Goal: Check status: Check status

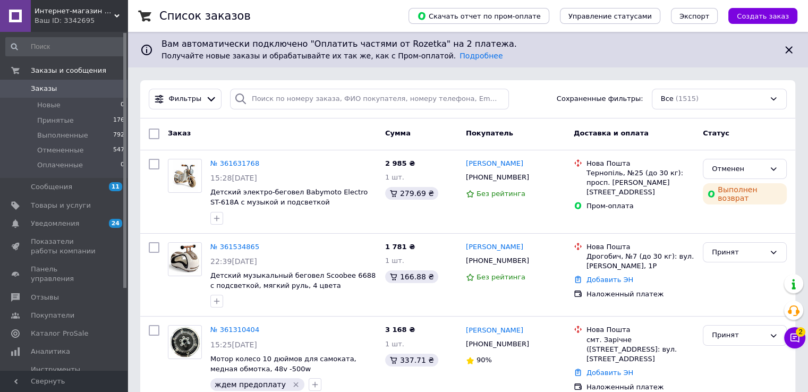
click at [115, 10] on div "Интернет-магазин "Маленький Гонщик" Ваш ID: 3342695" at bounding box center [79, 16] width 97 height 32
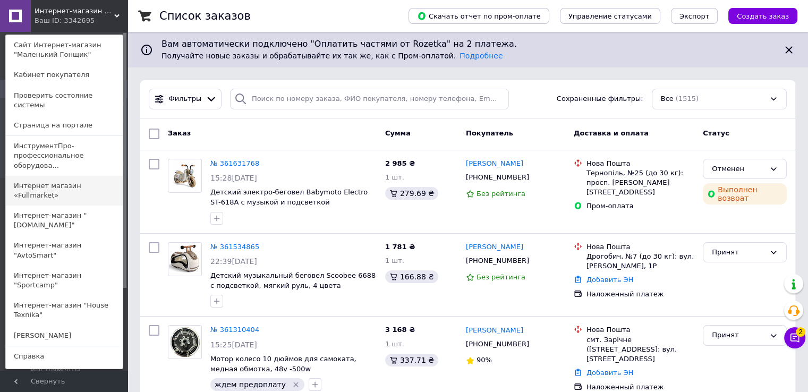
click at [87, 176] on link "Интернет магазин «Fullmarket»" at bounding box center [64, 191] width 117 height 30
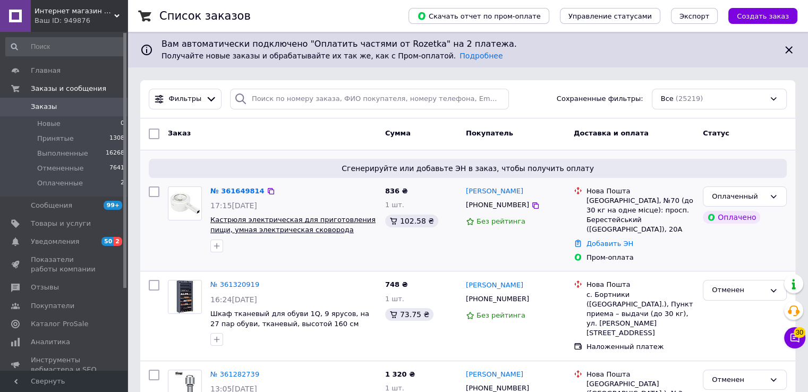
click at [263, 222] on span "Кастрюля электрическая для приготовления пищи, умная электрическая сковорода" at bounding box center [292, 225] width 165 height 18
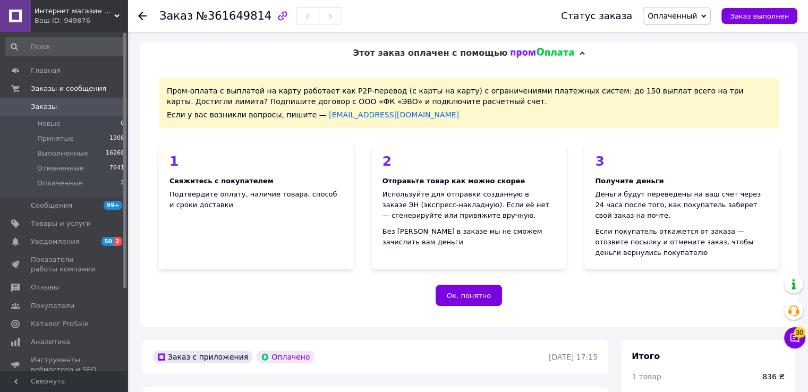
scroll to position [212, 0]
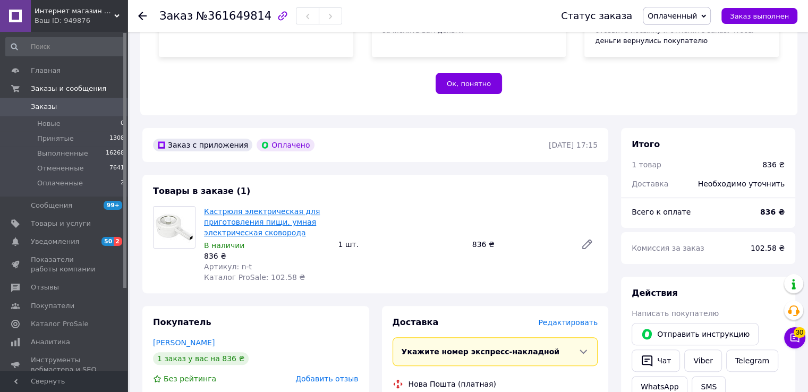
click at [249, 223] on link "Кастрюля электрическая для приготовления пищи, умная электрическая сковорода" at bounding box center [262, 222] width 116 height 30
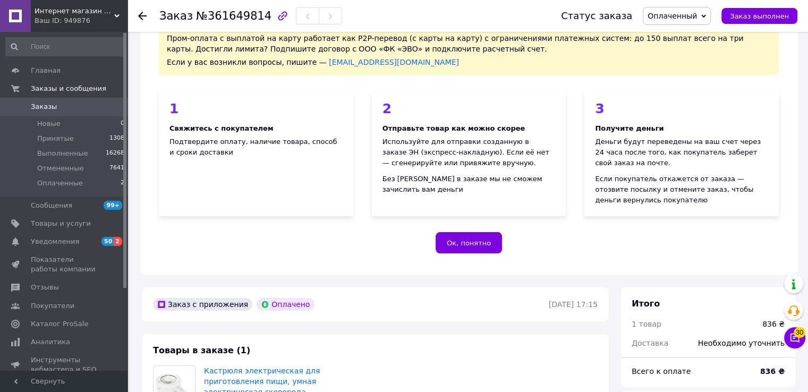
scroll to position [0, 0]
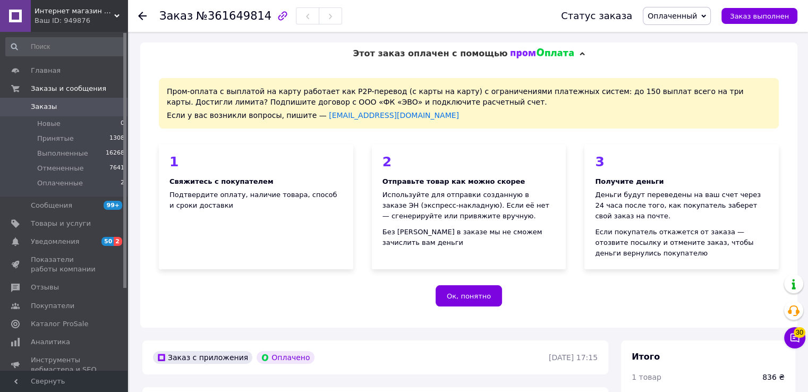
click at [143, 13] on icon at bounding box center [142, 16] width 8 height 8
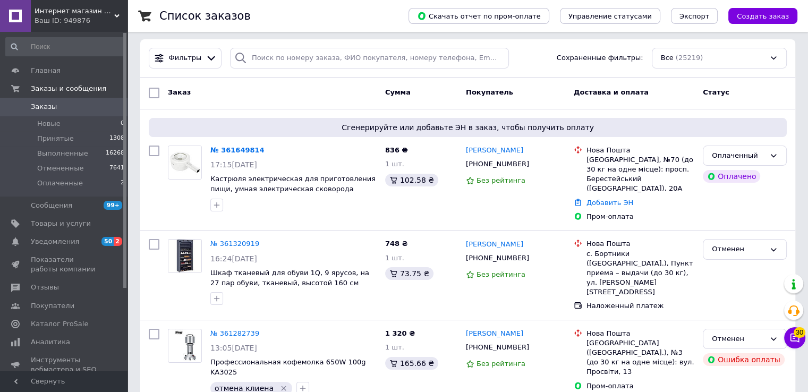
scroll to position [53, 0]
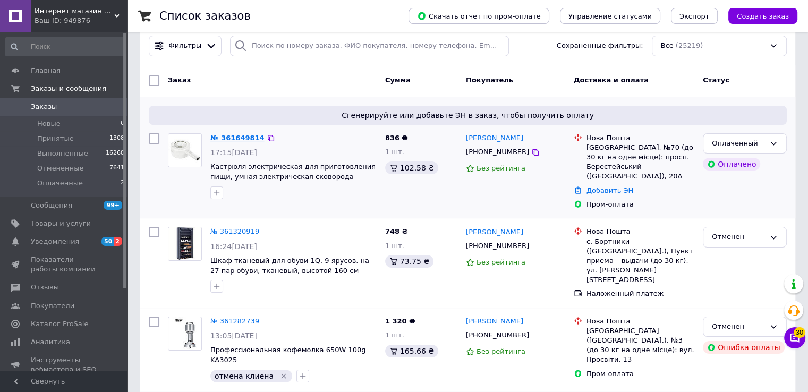
click at [242, 138] on link "№ 361649814" at bounding box center [237, 138] width 54 height 8
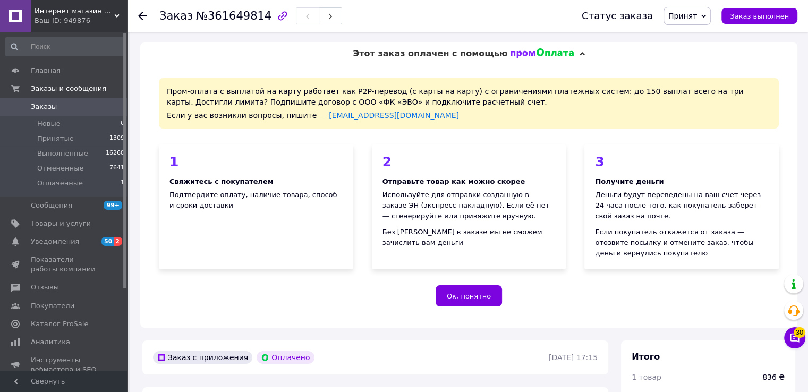
click at [278, 15] on icon "button" at bounding box center [282, 15] width 9 height 9
click at [276, 14] on icon "button" at bounding box center [282, 16] width 13 height 13
click at [379, 371] on div "Заказ с приложения Оплачено 12.09.2025 | 17:15" at bounding box center [375, 358] width 466 height 34
